Goal: Task Accomplishment & Management: Manage account settings

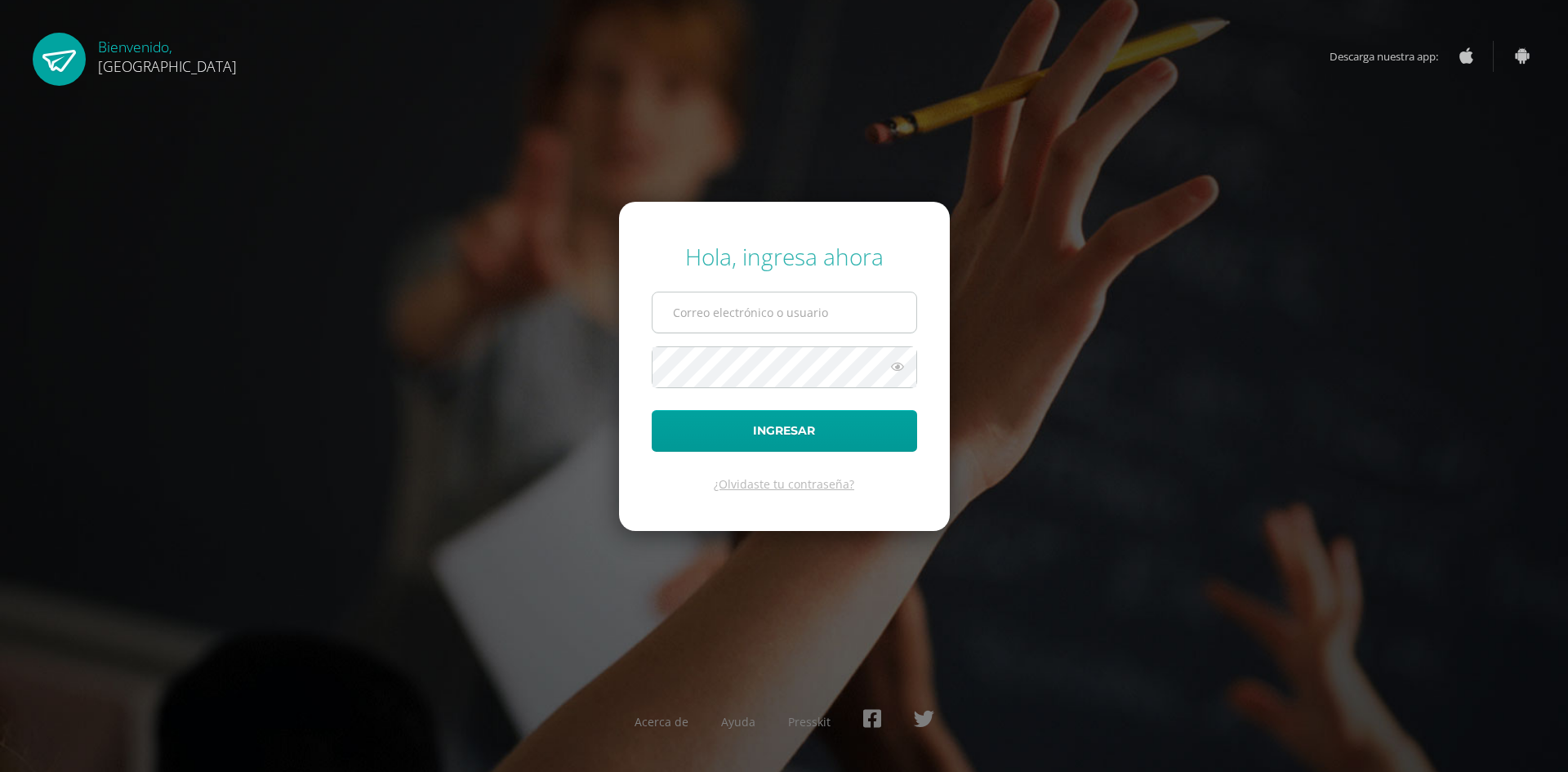
click at [696, 309] on input "text" at bounding box center [784, 312] width 264 height 40
click at [710, 325] on input "text" at bounding box center [784, 312] width 264 height 40
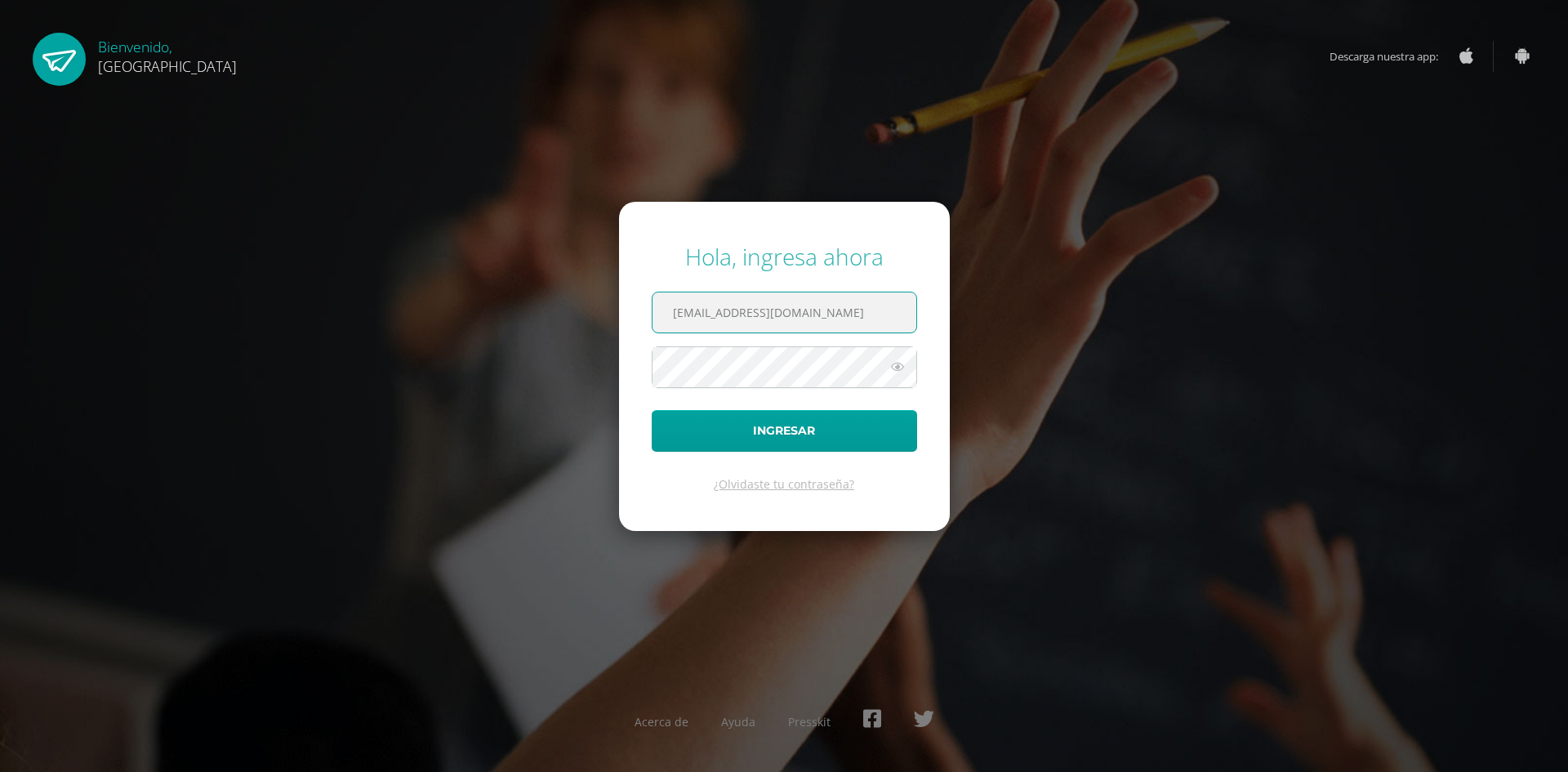
type input "[EMAIL_ADDRESS][DOMAIN_NAME]"
click at [775, 488] on link "¿Olvidaste tu contraseña?" at bounding box center [784, 484] width 141 height 16
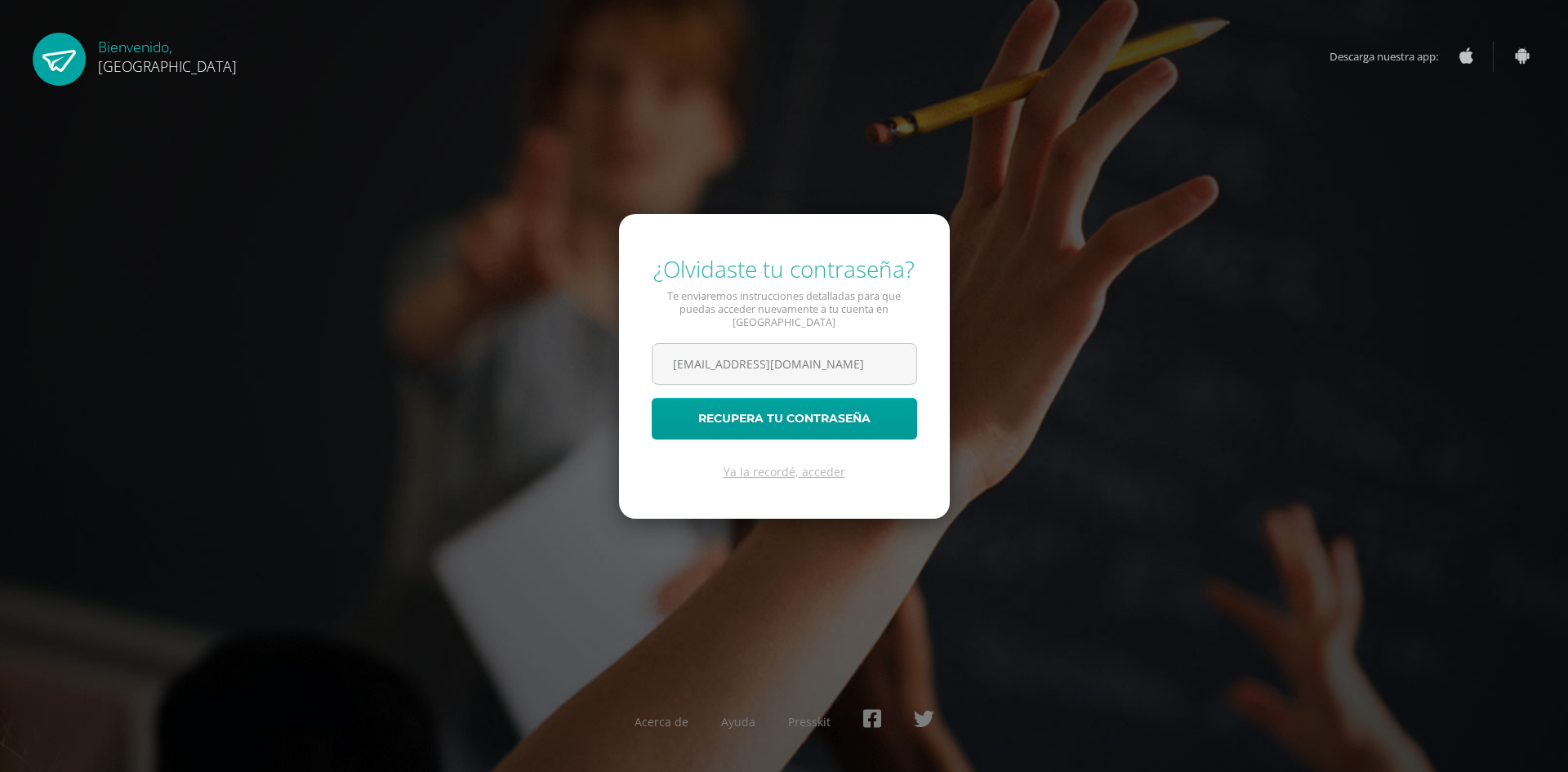
type input "[EMAIL_ADDRESS][DOMAIN_NAME]"
click at [652, 398] on button "Recupera tu contraseña" at bounding box center [784, 418] width 266 height 42
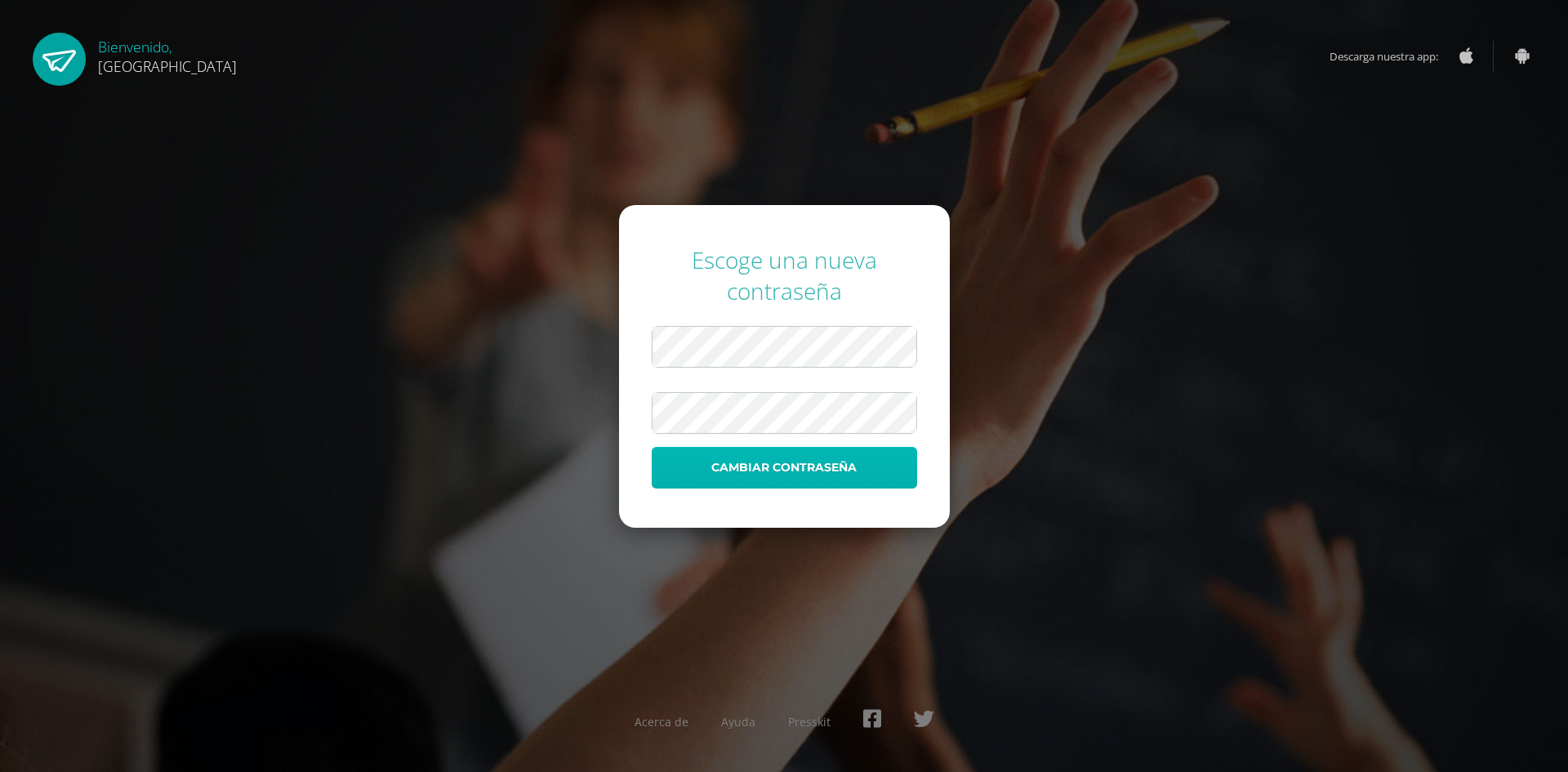
drag, startPoint x: 727, startPoint y: 462, endPoint x: 736, endPoint y: 456, distance: 10.8
click at [731, 460] on button "Cambiar contraseña" at bounding box center [784, 467] width 266 height 42
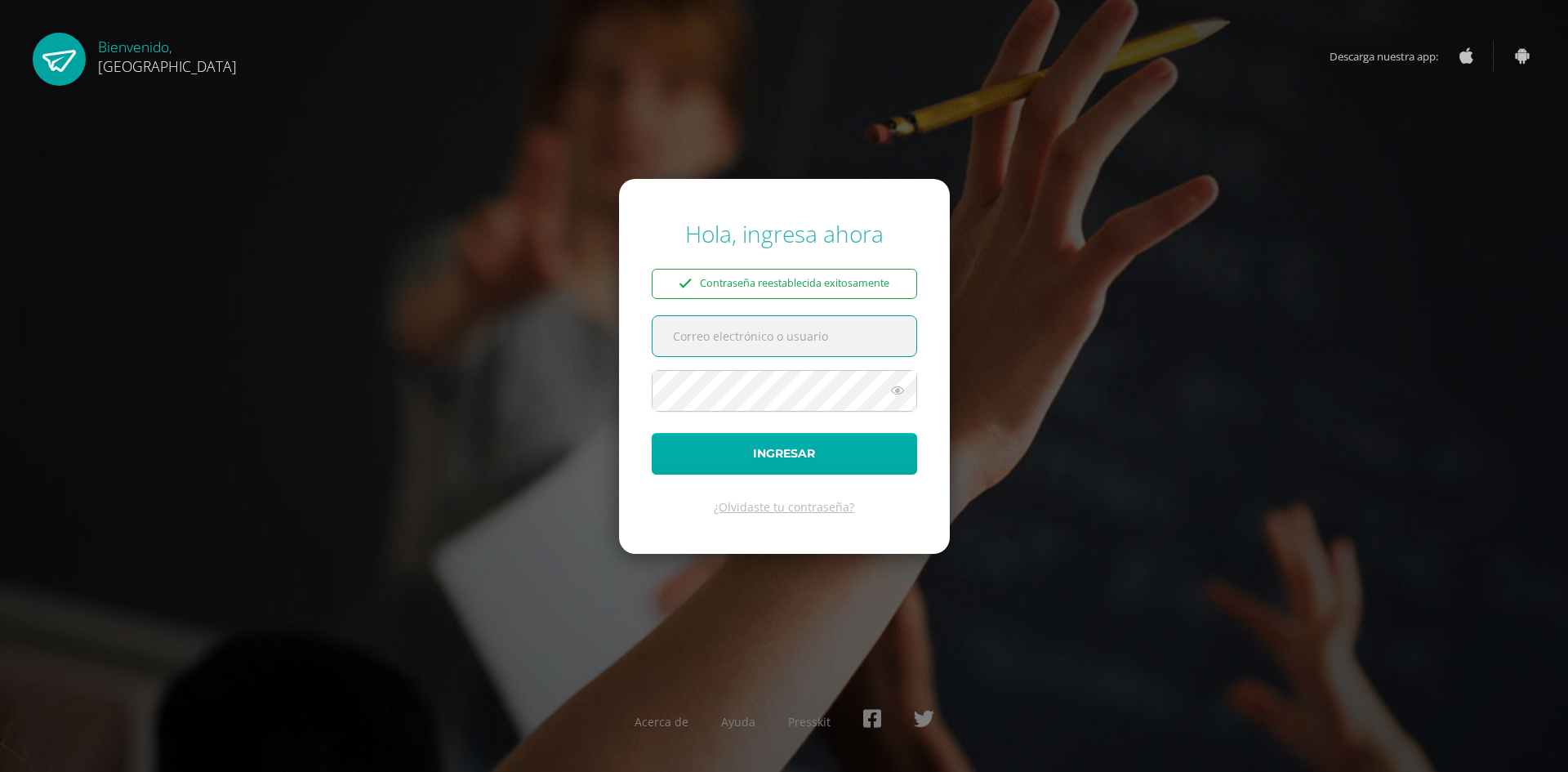
type input "fmrosa@mspas.gob.gt"
click at [862, 443] on button "Ingresar" at bounding box center [784, 453] width 266 height 42
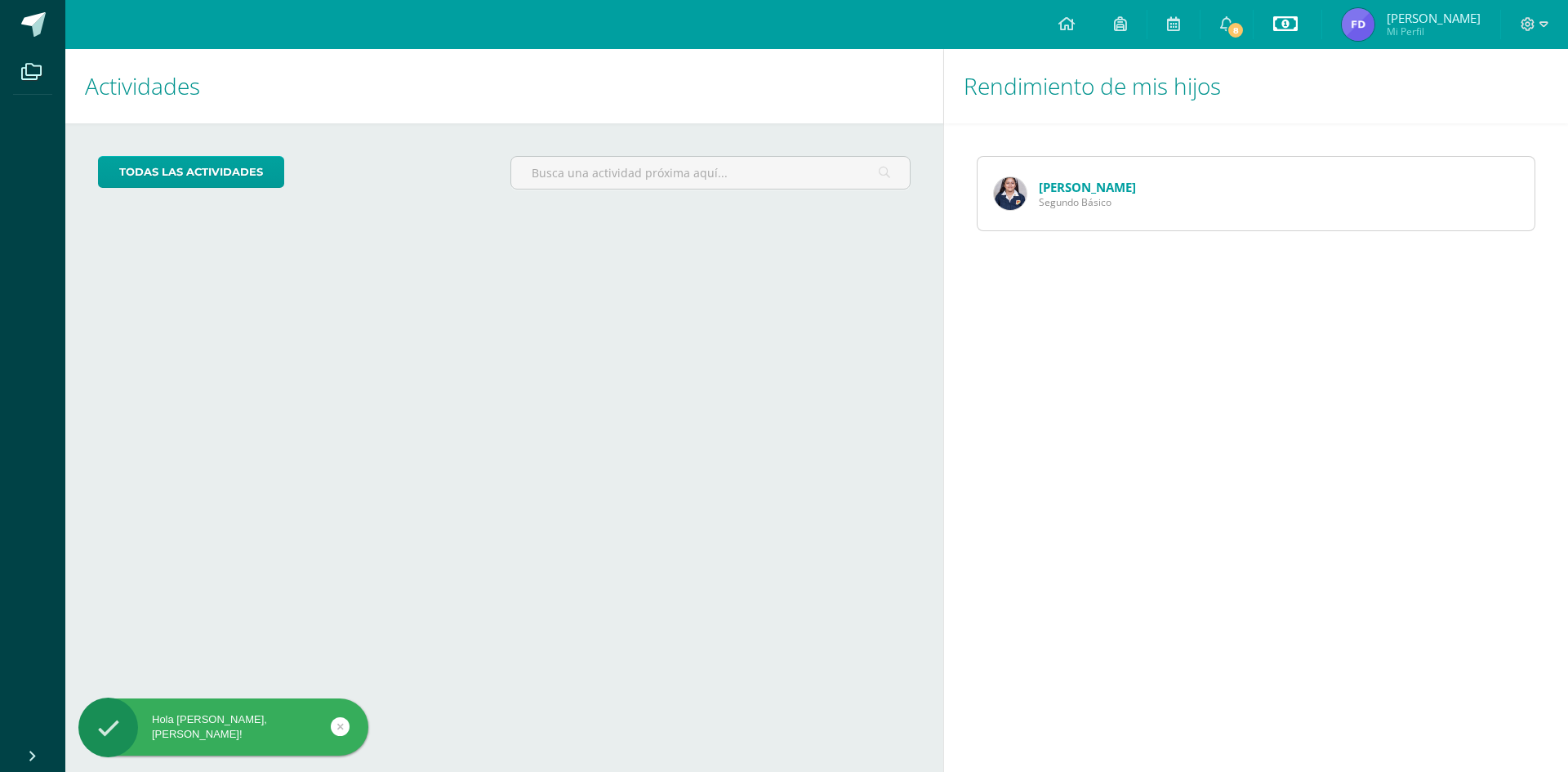
click at [1297, 18] on icon at bounding box center [1285, 23] width 24 height 19
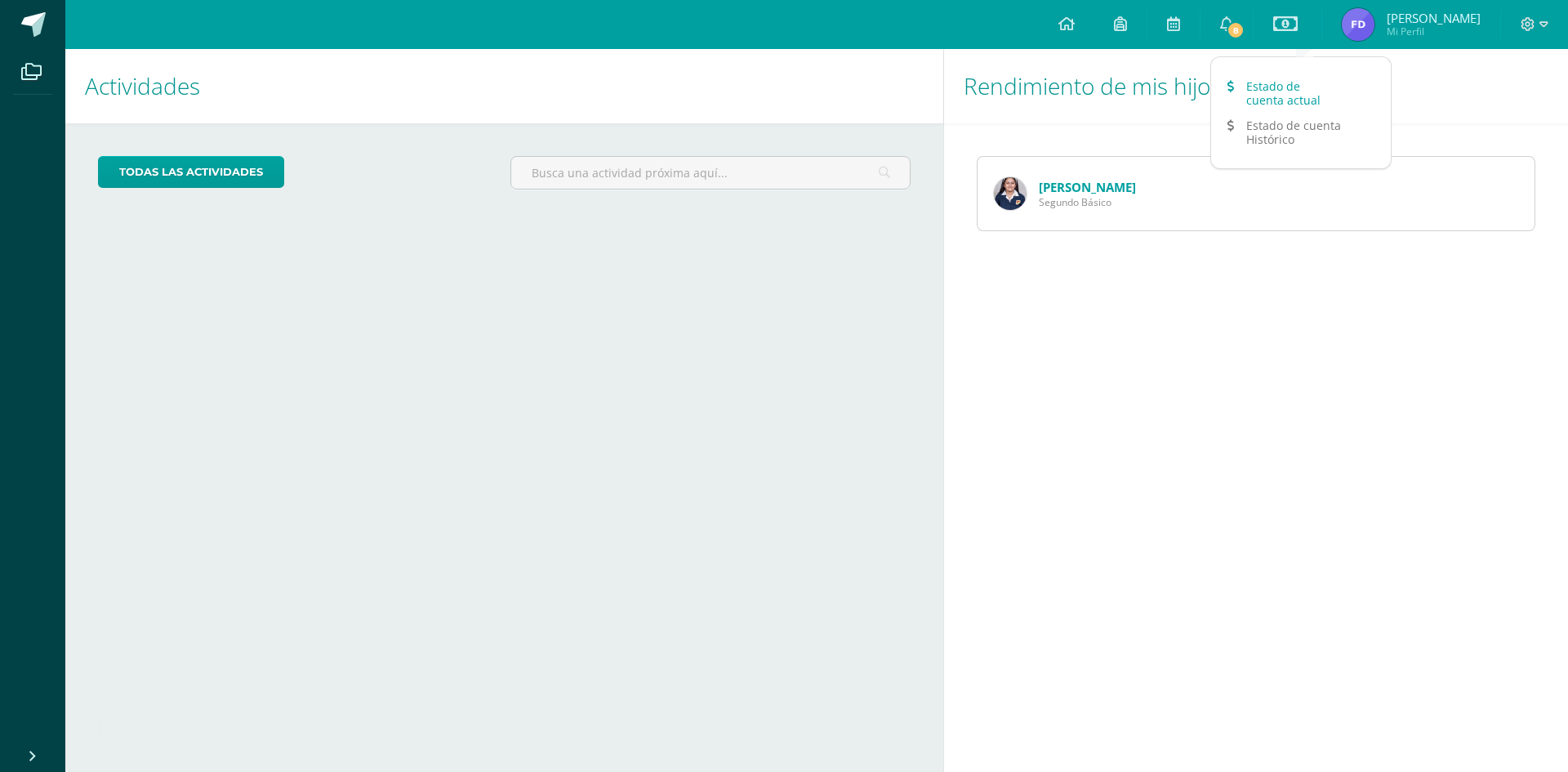
click at [1287, 99] on link "Estado de cuenta actual" at bounding box center [1300, 93] width 179 height 39
click at [1245, 28] on span "8" at bounding box center [1235, 30] width 18 height 18
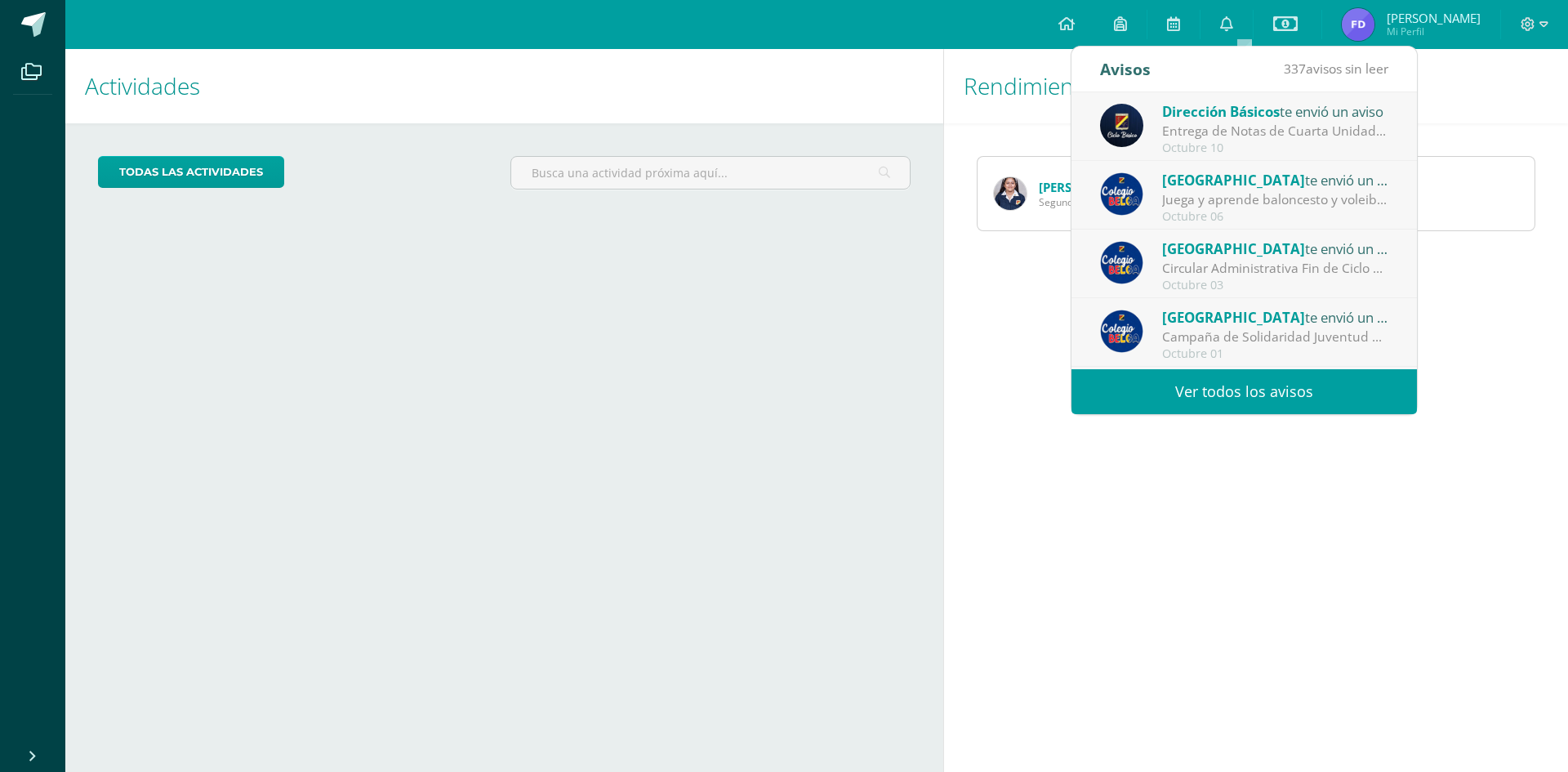
click at [1211, 125] on div "Entrega de Notas de Cuarta Unidad: Estimados padres y madres de familia: Reciba…" at bounding box center [1276, 130] width 227 height 18
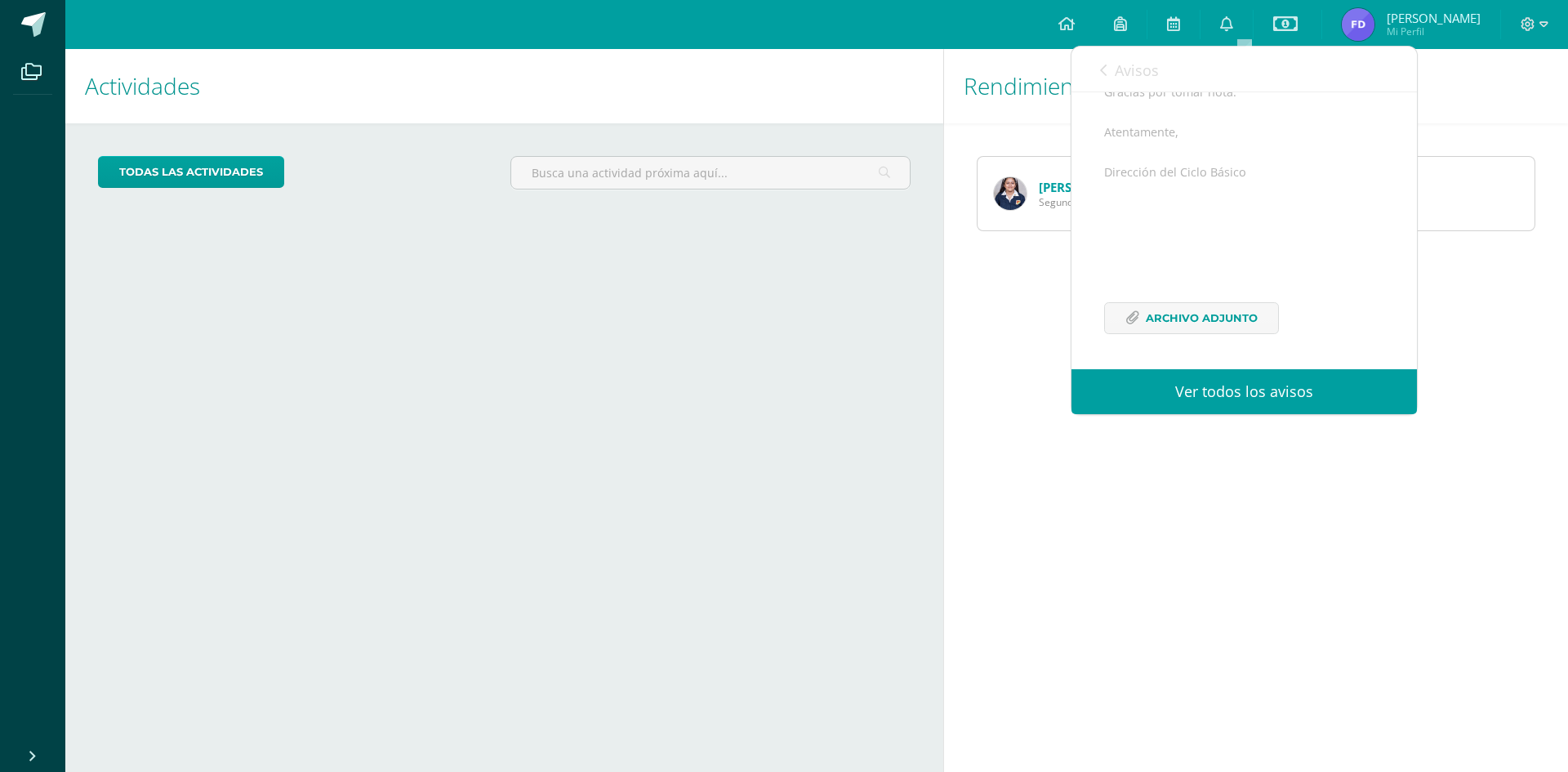
scroll to position [327, 0]
click at [1226, 318] on span "Archivo Adjunto" at bounding box center [1201, 317] width 112 height 30
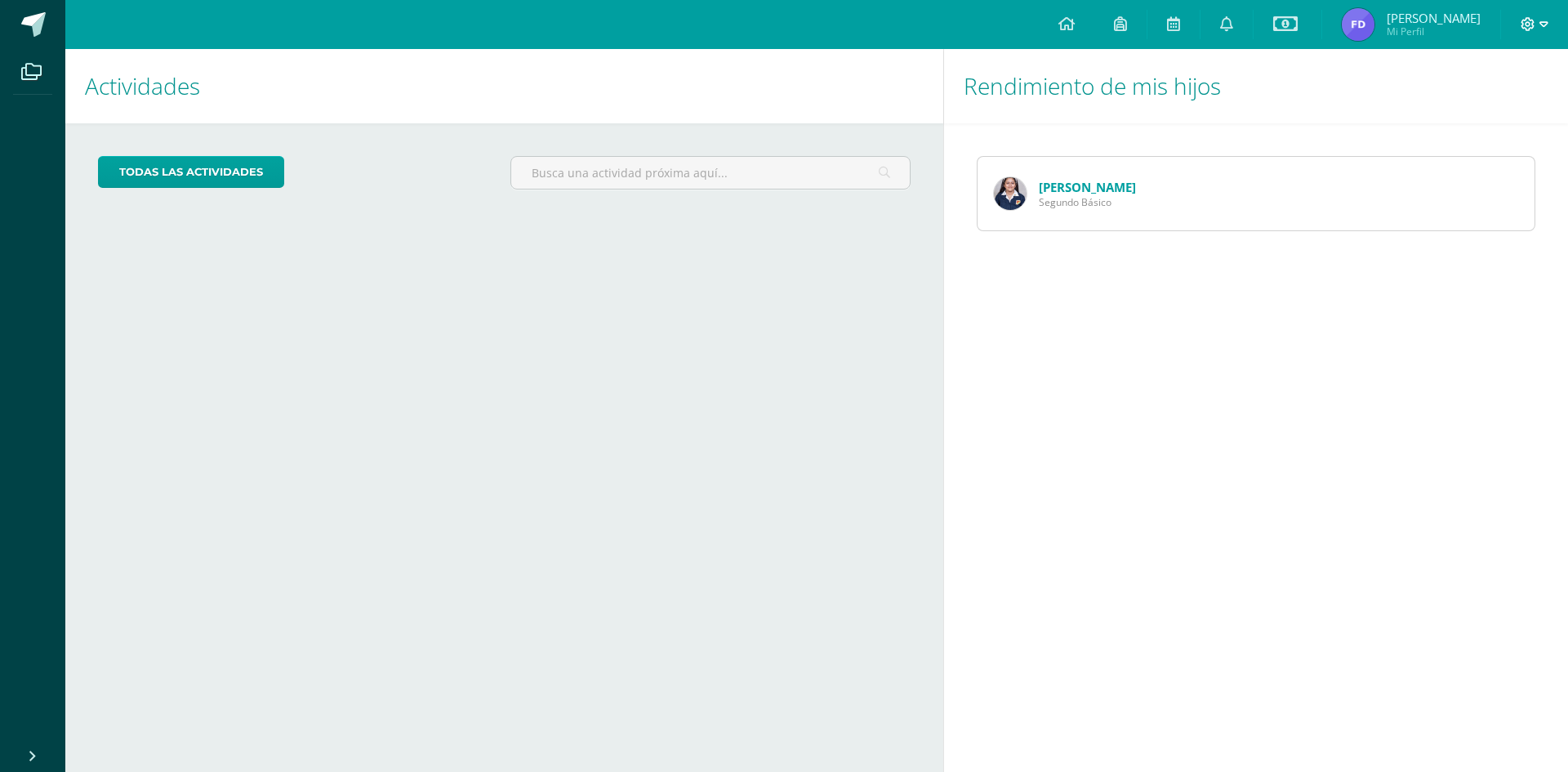
click at [1542, 24] on icon at bounding box center [1544, 24] width 9 height 6
click at [1485, 112] on span "Cerrar sesión" at bounding box center [1492, 112] width 74 height 16
